Goal: Entertainment & Leisure: Consume media (video, audio)

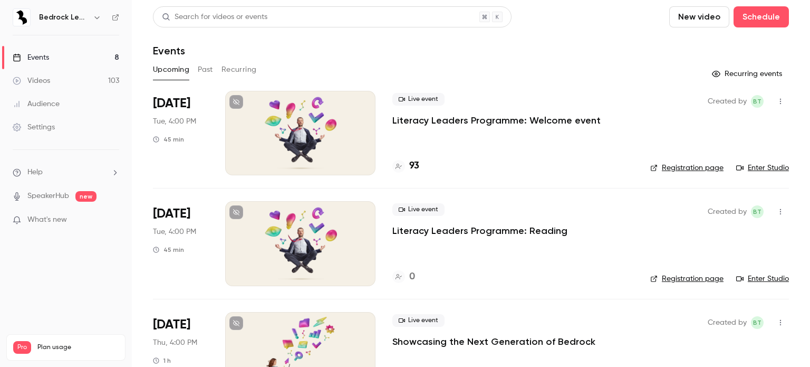
click at [96, 79] on link "Videos 103" at bounding box center [66, 80] width 132 height 23
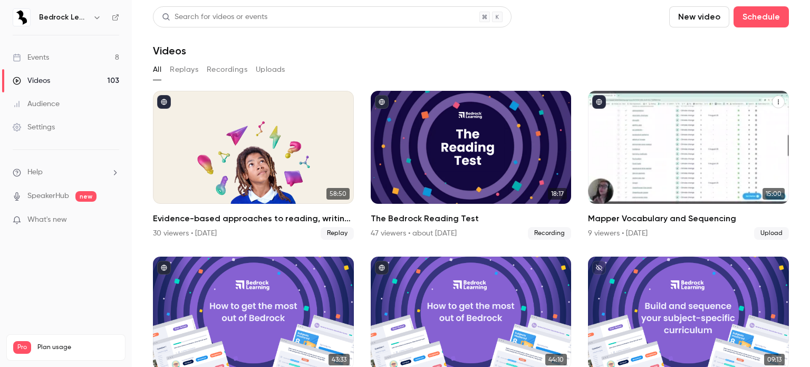
scroll to position [53, 0]
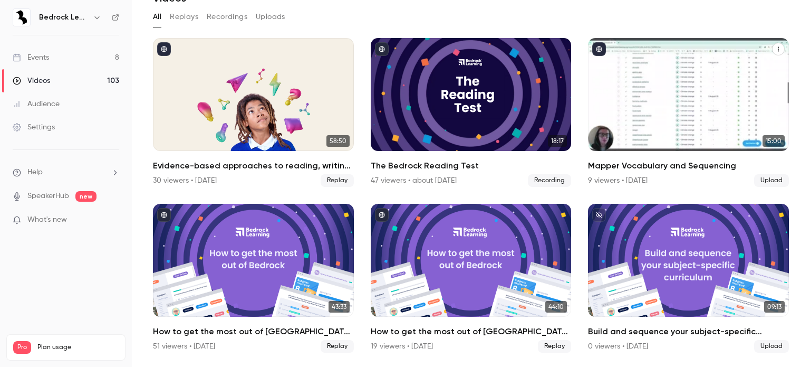
click at [645, 118] on div "Mapper Vocabulary and Sequencing" at bounding box center [688, 94] width 201 height 113
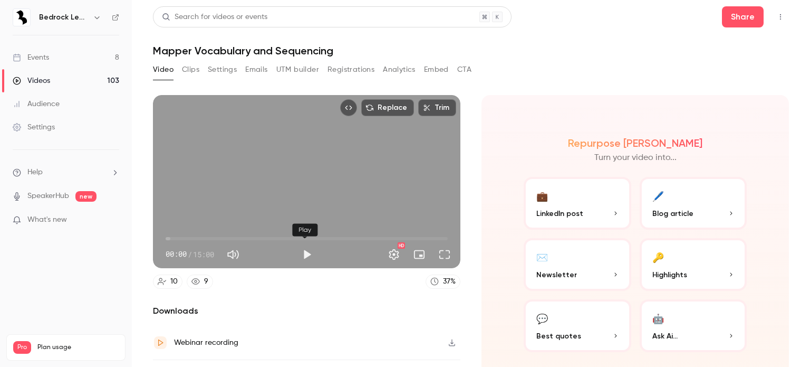
click at [304, 257] on button "Play" at bounding box center [307, 254] width 21 height 21
click at [230, 236] on span "00:00" at bounding box center [307, 238] width 282 height 17
click at [273, 232] on span "03:29" at bounding box center [307, 238] width 282 height 17
click at [334, 235] on span "05:46" at bounding box center [307, 238] width 282 height 17
click at [381, 233] on span "09:05" at bounding box center [307, 238] width 282 height 17
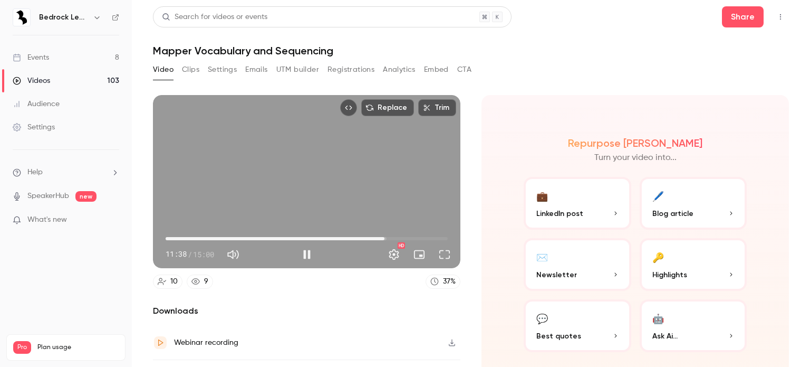
click at [419, 234] on span "11:38" at bounding box center [307, 238] width 282 height 17
click at [301, 250] on button "Pause" at bounding box center [307, 254] width 21 height 21
drag, startPoint x: 726, startPoint y: 4, endPoint x: 728, endPoint y: 15, distance: 11.3
click at [726, 5] on main "Search for videos or events Share Mapper Vocabulary and Sequencing Video Clips …" at bounding box center [471, 183] width 679 height 367
click at [728, 15] on button "Share" at bounding box center [743, 16] width 42 height 21
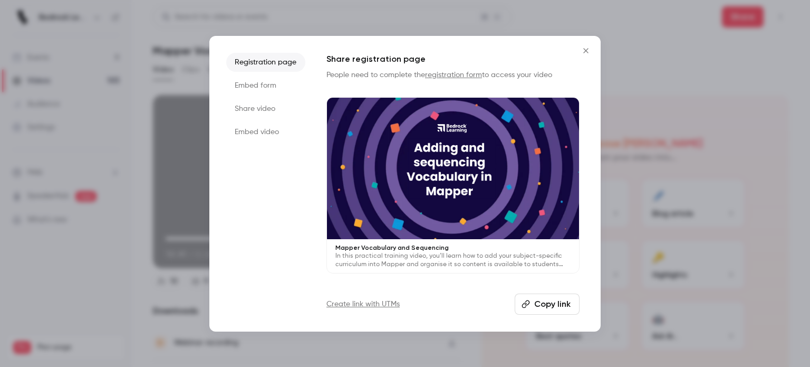
click at [547, 298] on button "Copy link" at bounding box center [547, 303] width 65 height 21
click at [537, 310] on button "Copy link" at bounding box center [547, 303] width 65 height 21
click at [568, 309] on button "Copy link" at bounding box center [547, 303] width 65 height 21
click at [545, 295] on button "Copy link" at bounding box center [547, 303] width 65 height 21
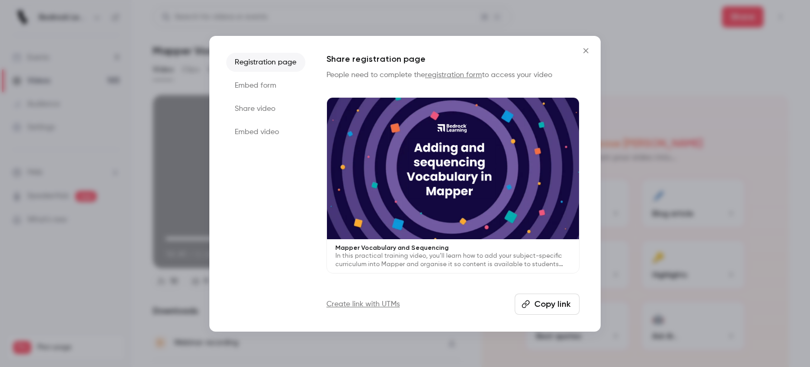
drag, startPoint x: 581, startPoint y: 52, endPoint x: 587, endPoint y: 44, distance: 10.0
click at [581, 52] on icon "Close" at bounding box center [586, 50] width 13 height 8
type input "*****"
